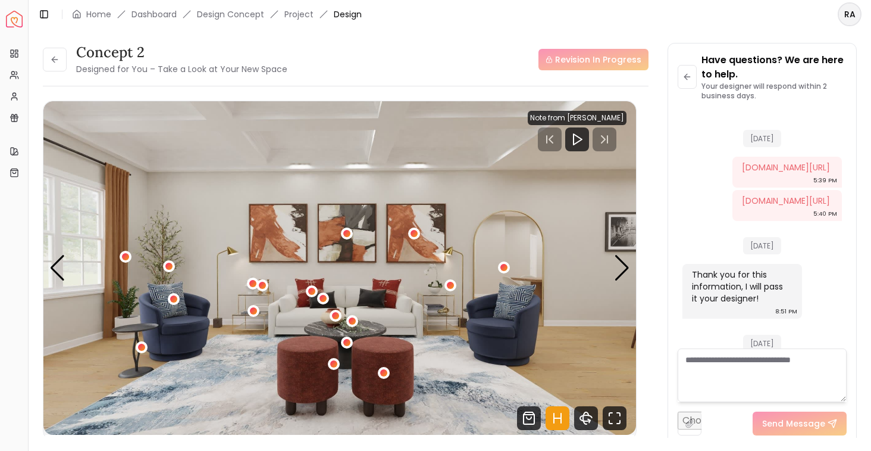
scroll to position [3441, 0]
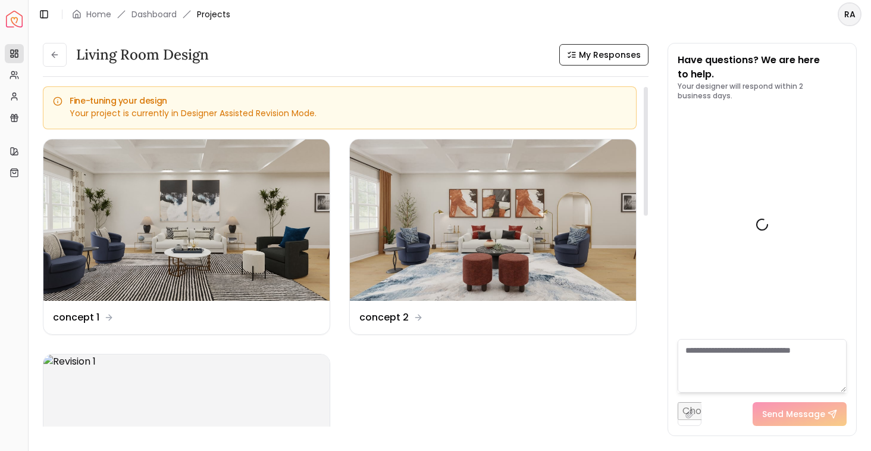
scroll to position [3493, 0]
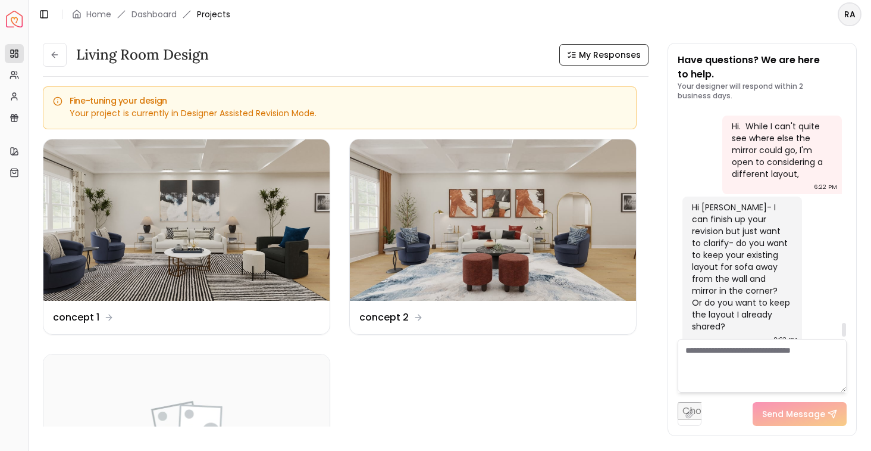
scroll to position [3493, 0]
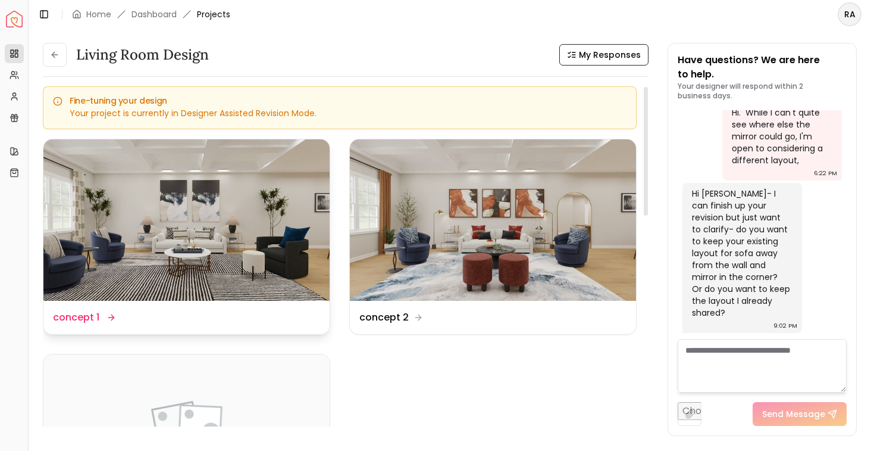
click at [149, 322] on div "Design Name concept 1" at bounding box center [186, 317] width 267 height 14
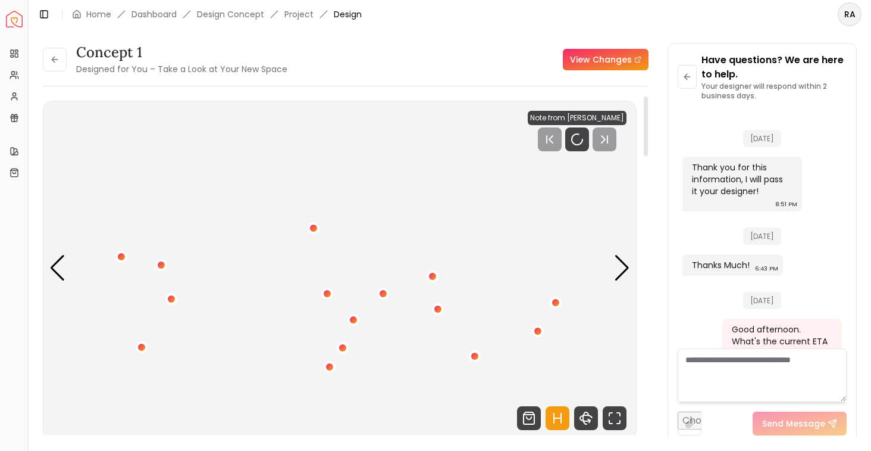
scroll to position [3484, 0]
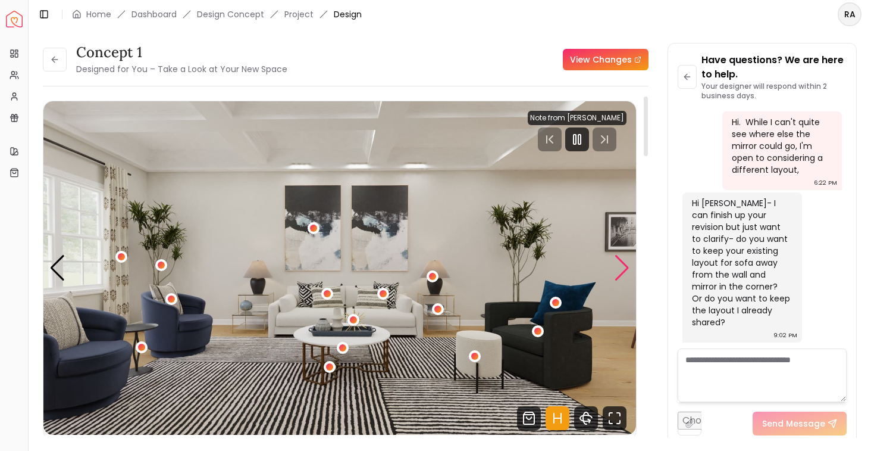
click at [624, 271] on div "Next slide" at bounding box center [622, 268] width 16 height 26
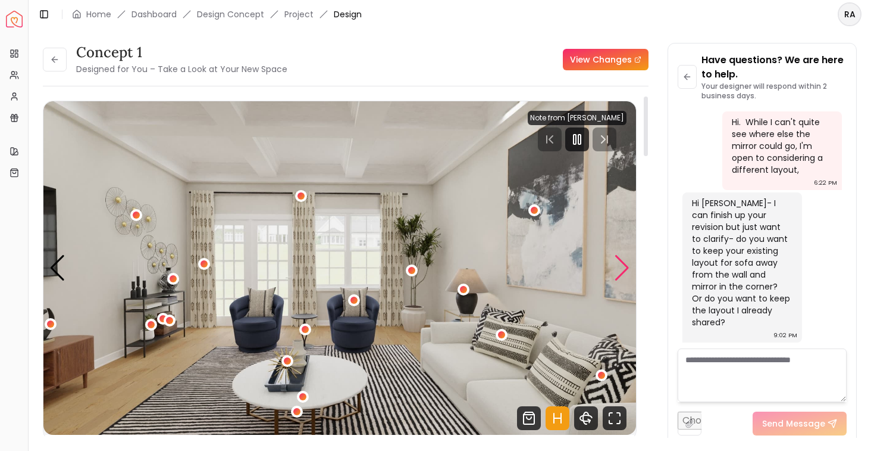
click at [624, 271] on div "Next slide" at bounding box center [622, 268] width 16 height 26
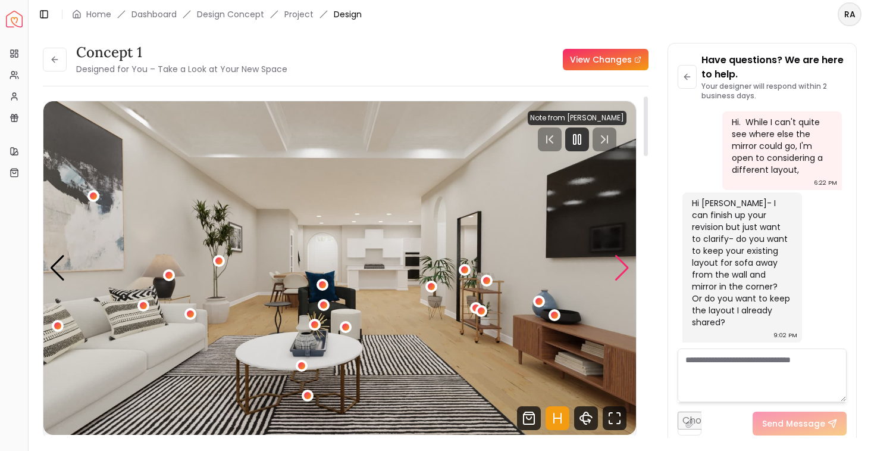
click at [624, 271] on div "Next slide" at bounding box center [622, 268] width 16 height 26
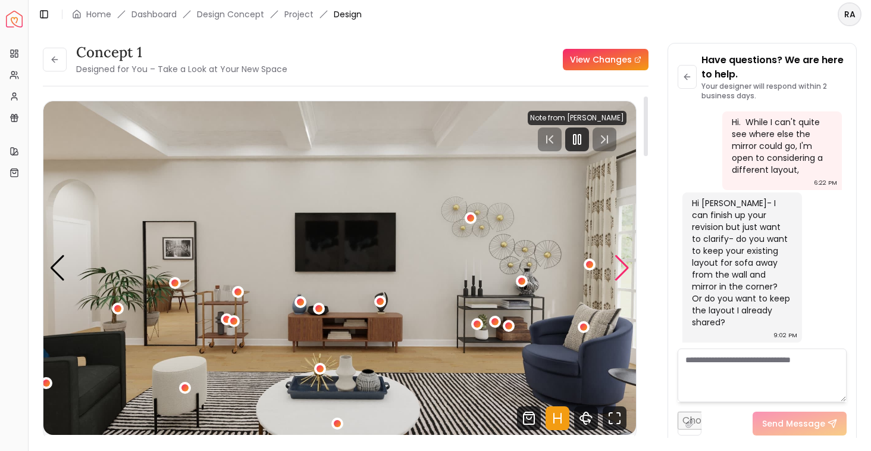
click at [624, 271] on div "Next slide" at bounding box center [622, 268] width 16 height 26
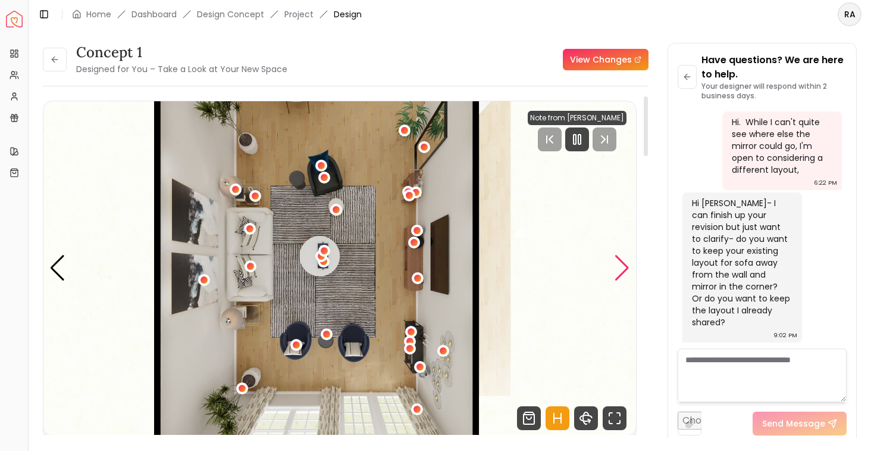
click at [624, 271] on div "Next slide" at bounding box center [622, 268] width 16 height 26
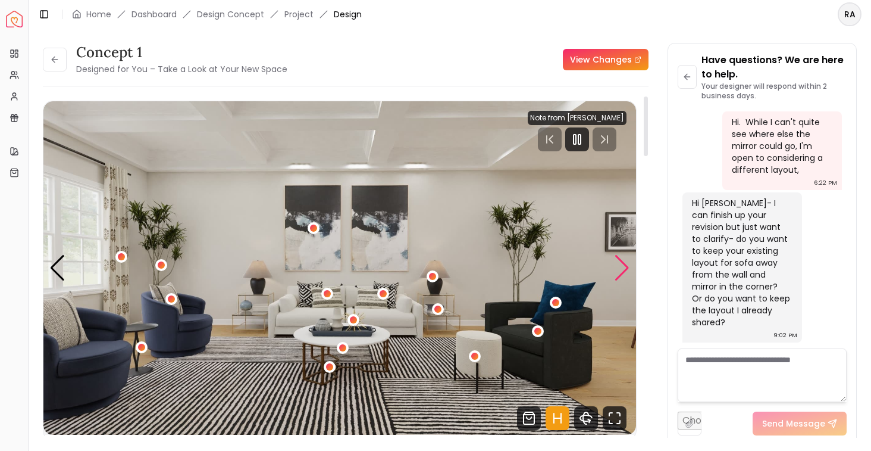
click at [624, 271] on div "Next slide" at bounding box center [622, 268] width 16 height 26
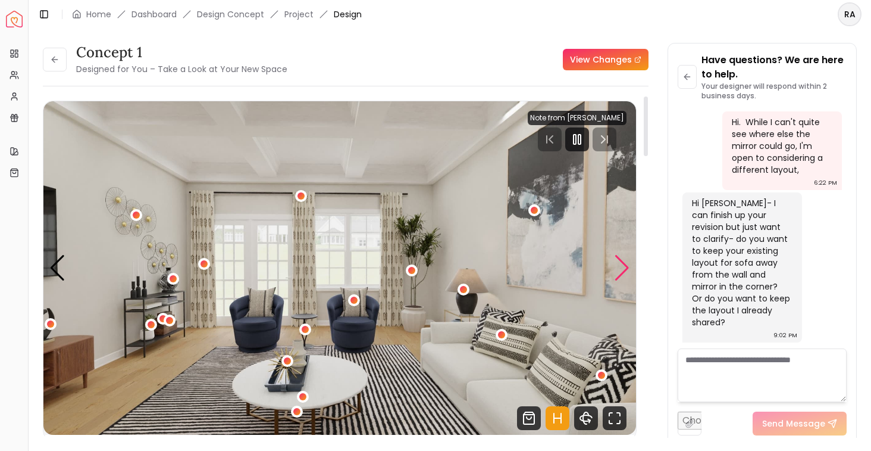
click at [624, 271] on div "Next slide" at bounding box center [622, 268] width 16 height 26
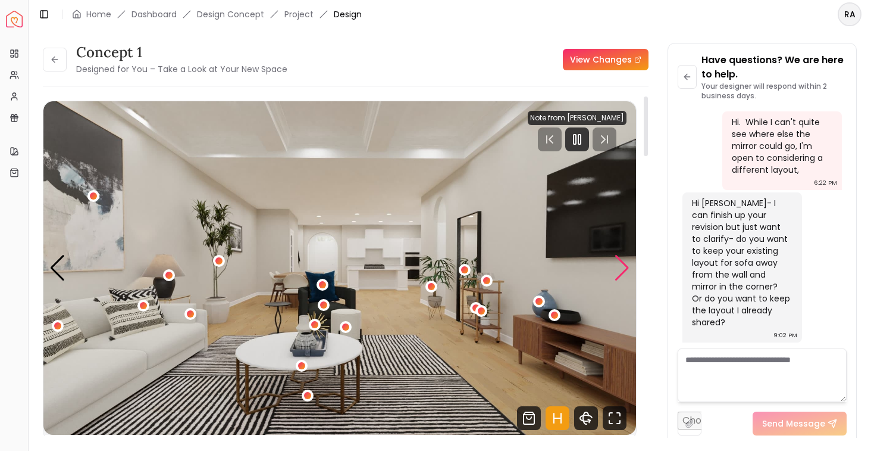
click at [624, 271] on div "Next slide" at bounding box center [622, 268] width 16 height 26
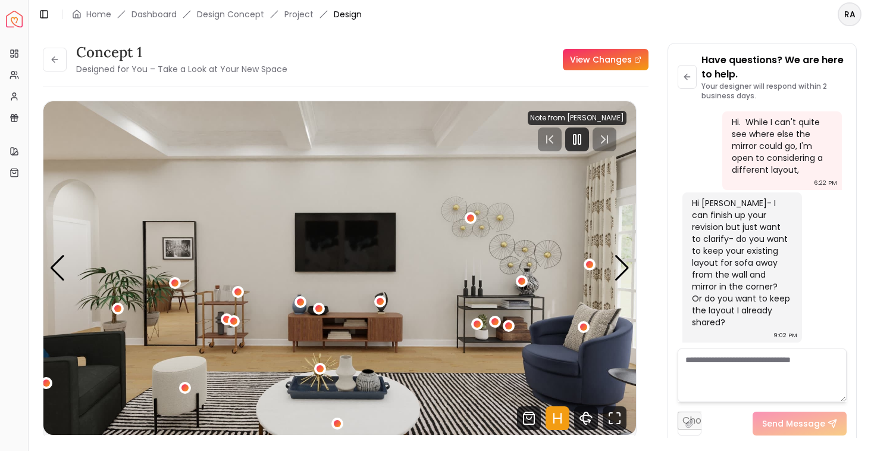
click at [799, 395] on textarea at bounding box center [762, 375] width 169 height 54
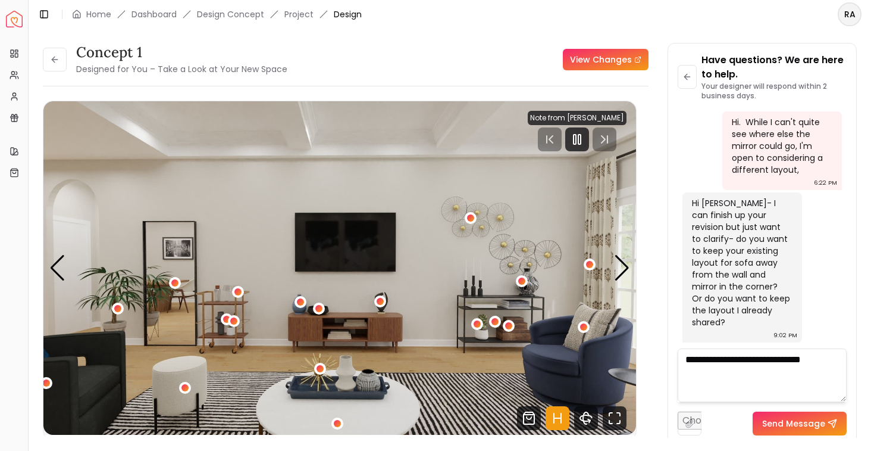
drag, startPoint x: 799, startPoint y: 395, endPoint x: 865, endPoint y: 350, distance: 79.7
click at [799, 395] on textarea "**********" at bounding box center [762, 375] width 169 height 54
drag, startPoint x: 825, startPoint y: 362, endPoint x: 690, endPoint y: 359, distance: 135.1
click at [690, 359] on textarea "**********" at bounding box center [762, 375] width 169 height 54
click at [702, 358] on textarea "**********" at bounding box center [762, 375] width 169 height 54
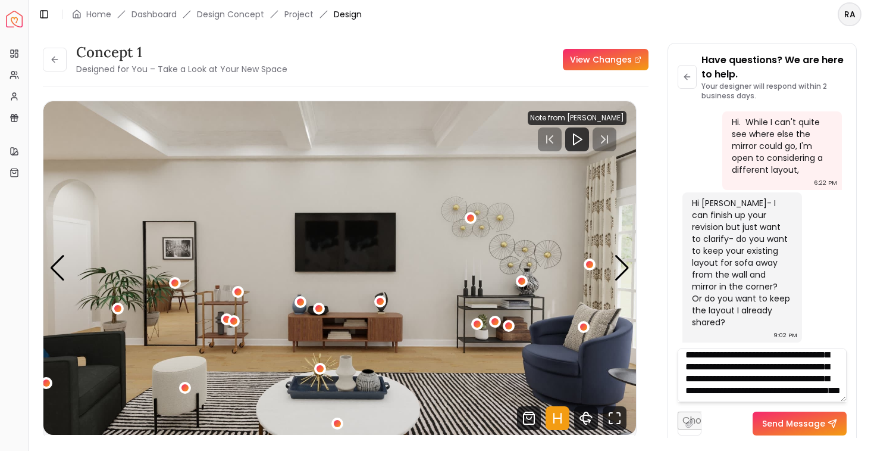
scroll to position [40, 0]
drag, startPoint x: 735, startPoint y: 390, endPoint x: 742, endPoint y: 368, distance: 22.4
click at [742, 368] on textarea "**********" at bounding box center [762, 375] width 169 height 54
type textarea "**********"
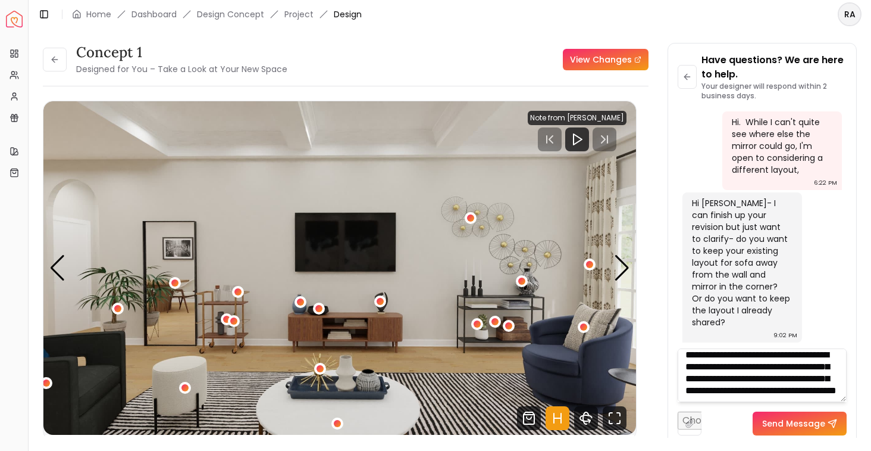
click at [777, 428] on button "Send Message" at bounding box center [800, 423] width 94 height 24
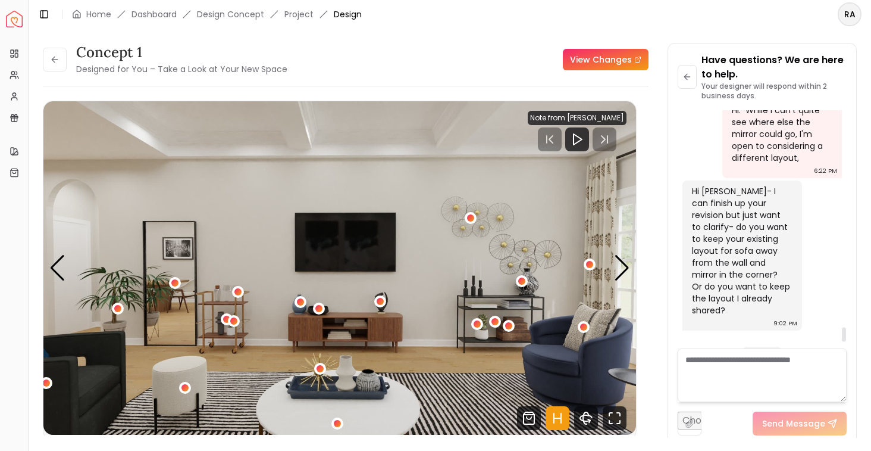
scroll to position [3641, 0]
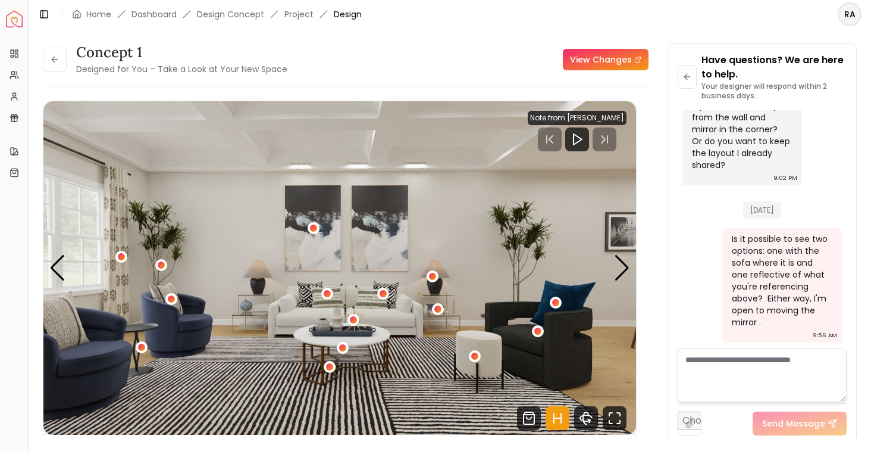
click at [584, 63] on link "View Changes" at bounding box center [606, 59] width 86 height 21
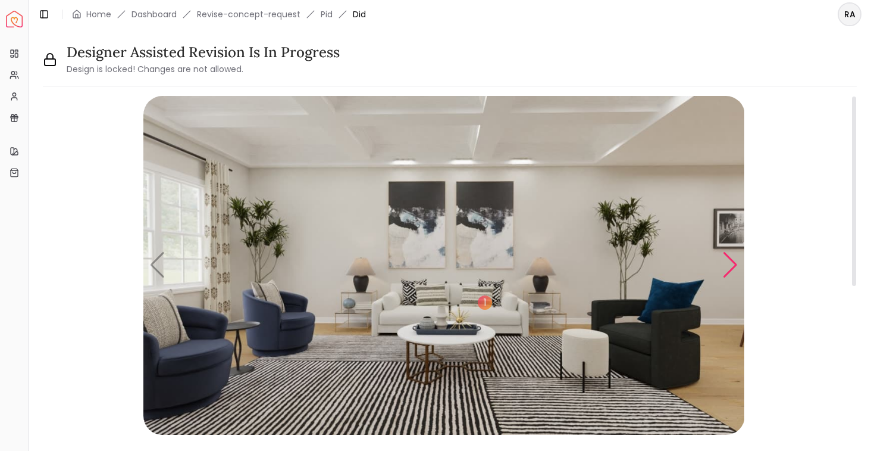
click at [733, 270] on div "Next slide" at bounding box center [731, 265] width 16 height 26
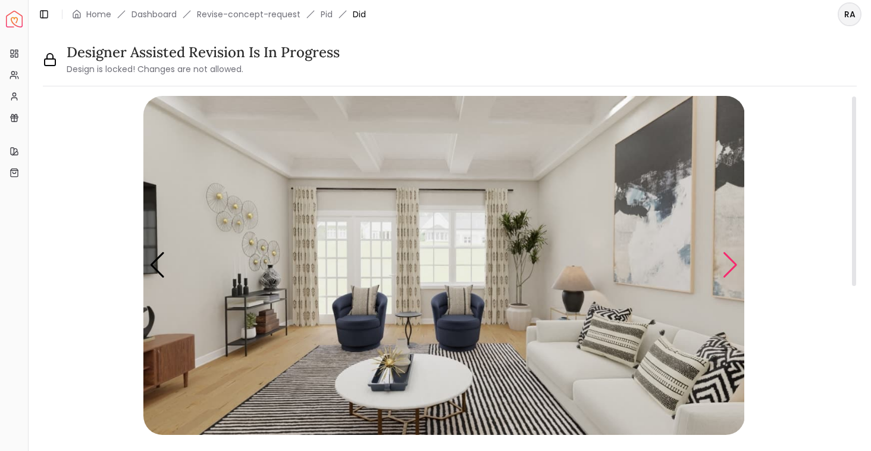
click at [733, 270] on div "Next slide" at bounding box center [731, 265] width 16 height 26
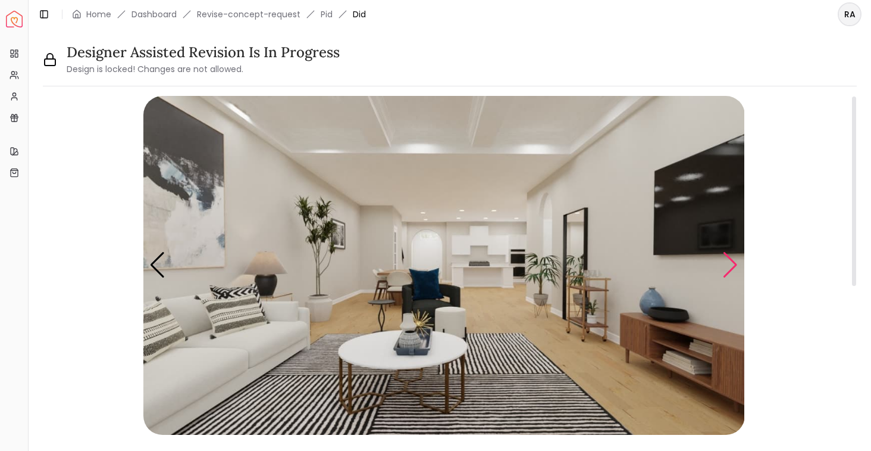
click at [733, 270] on div "Next slide" at bounding box center [731, 265] width 16 height 26
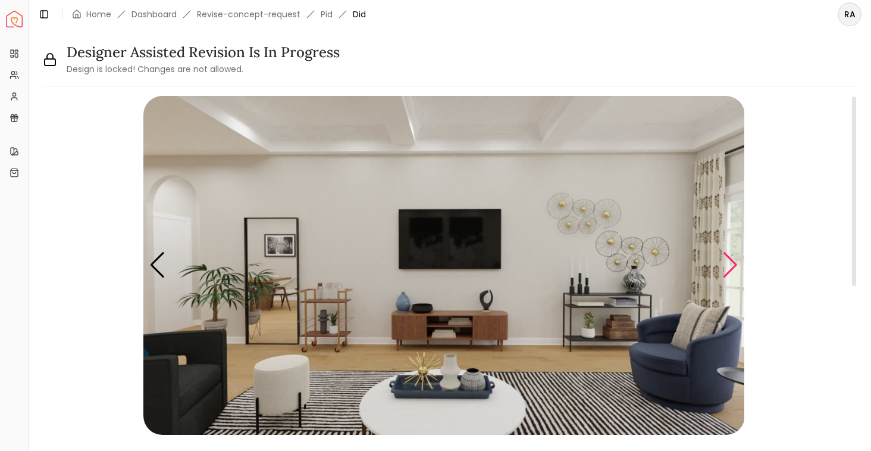
click at [733, 270] on div "Next slide" at bounding box center [731, 265] width 16 height 26
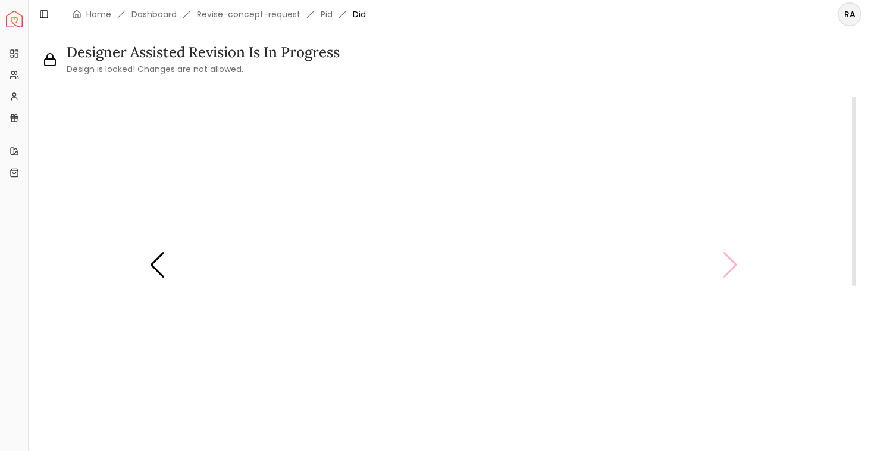
click at [733, 270] on img "5 / 5" at bounding box center [444, 265] width 602 height 339
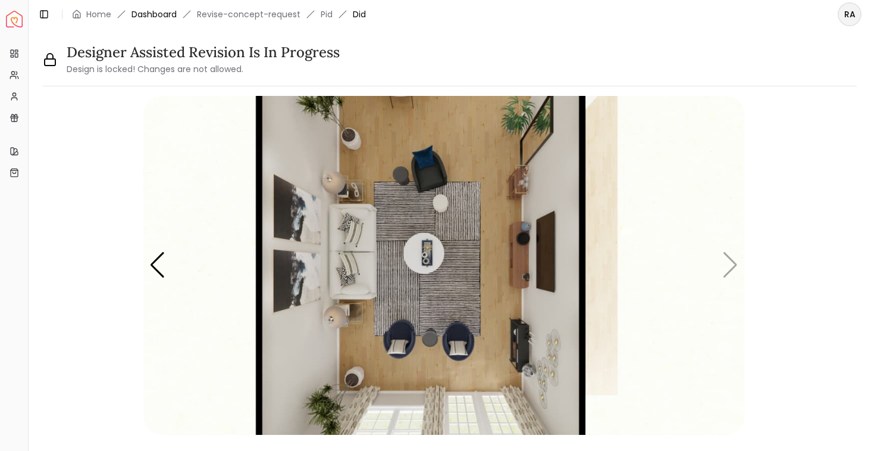
click at [155, 17] on link "Dashboard" at bounding box center [154, 14] width 45 height 12
